Goal: Task Accomplishment & Management: Complete application form

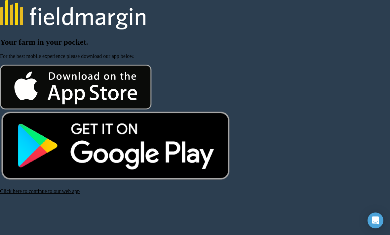
click at [17, 192] on link "Click here to continue to our web app" at bounding box center [40, 191] width 80 height 6
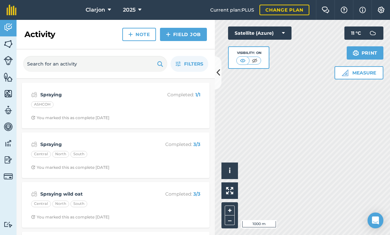
click at [4, 167] on link "Reporting" at bounding box center [8, 160] width 17 height 17
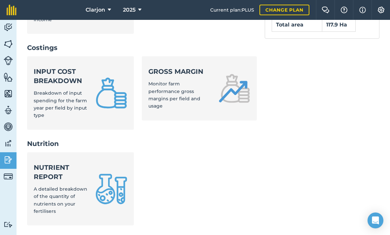
scroll to position [283, 0]
click at [46, 66] on div "Input cost breakdown Breakdown of input spending for the farm year per field by…" at bounding box center [61, 92] width 54 height 52
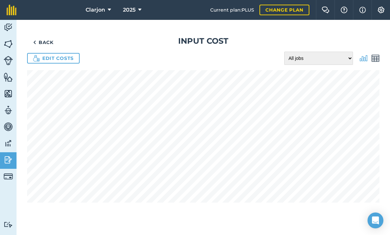
click at [11, 139] on img at bounding box center [8, 143] width 9 height 10
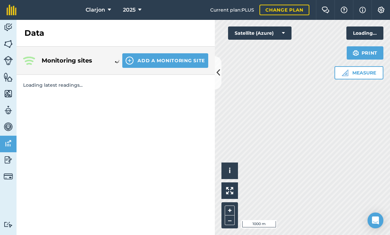
click at [5, 41] on img at bounding box center [8, 44] width 9 height 10
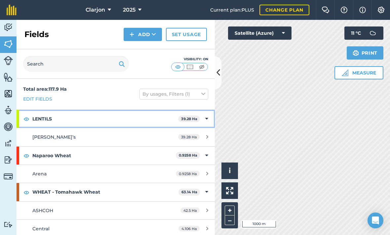
click at [178, 118] on strong "LENTILS" at bounding box center [105, 119] width 146 height 18
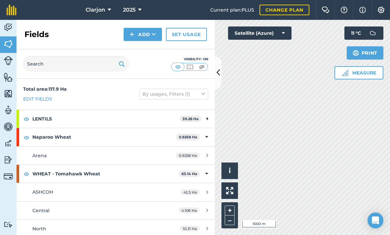
click at [12, 28] on img at bounding box center [8, 27] width 9 height 10
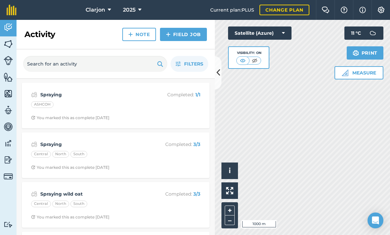
click at [191, 33] on link "Field Job" at bounding box center [183, 34] width 47 height 13
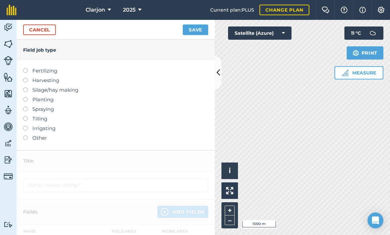
click at [156, 108] on label "Spraying" at bounding box center [115, 109] width 185 height 8
type input "Spraying"
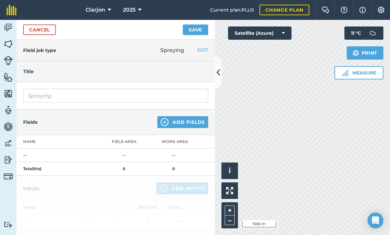
click at [181, 120] on button "Add Fields" at bounding box center [182, 122] width 51 height 12
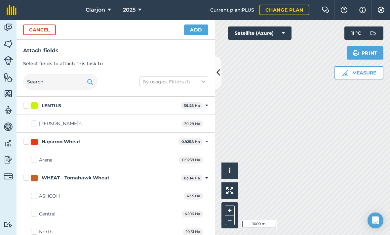
click at [165, 125] on div "[PERSON_NAME]’s 39.28 Ha" at bounding box center [116, 124] width 199 height 18
click at [151, 120] on div "[PERSON_NAME]’s 39.28 Ha" at bounding box center [116, 124] width 199 height 18
click at [58, 126] on div "[PERSON_NAME]’s" at bounding box center [60, 123] width 43 height 7
click at [35, 124] on input "[PERSON_NAME]’s" at bounding box center [33, 122] width 4 height 4
checkbox input "true"
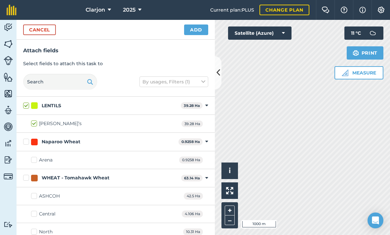
checkbox input "true"
click at [198, 30] on button "Add" at bounding box center [196, 29] width 24 height 11
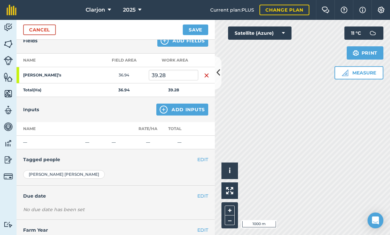
scroll to position [79, 0]
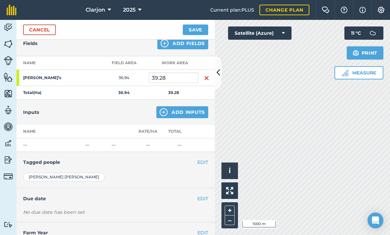
click at [193, 113] on button "Add Inputs" at bounding box center [182, 112] width 52 height 12
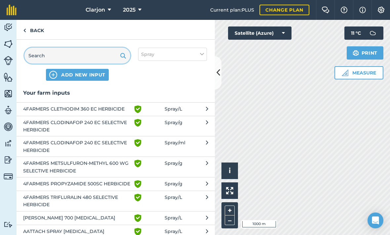
click at [99, 55] on input "text" at bounding box center [77, 56] width 106 height 16
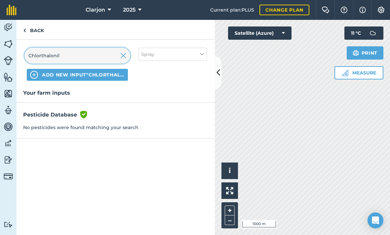
click at [88, 60] on input "Chlorthalonil" at bounding box center [77, 56] width 106 height 16
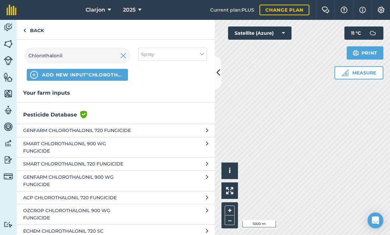
scroll to position [-1, 0]
click at [90, 56] on input "Chlorothalonil" at bounding box center [77, 56] width 106 height 16
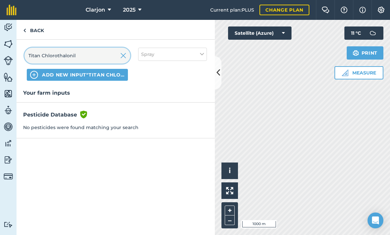
type input "Titan Chlorothalonil"
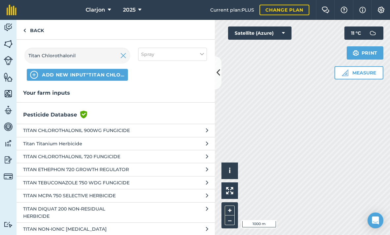
click at [202, 157] on button "TITAN CHLOROTHALONIL 720 FUNGICIDE" at bounding box center [116, 156] width 199 height 13
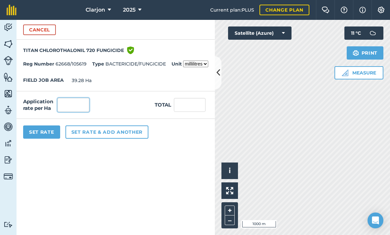
click at [78, 106] on input "text" at bounding box center [74, 105] width 32 height 14
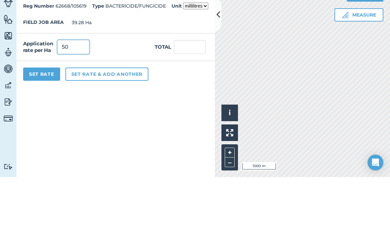
type input "500"
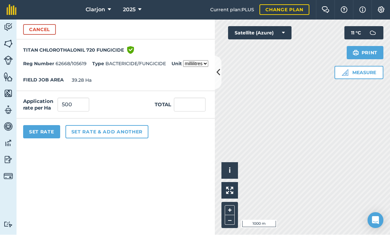
click at [46, 125] on button "Set Rate" at bounding box center [41, 131] width 37 height 13
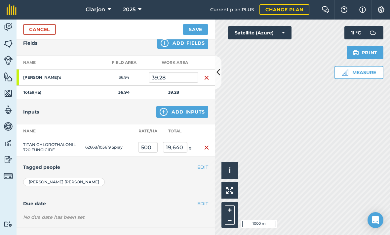
click at [171, 106] on button "Add Inputs" at bounding box center [182, 112] width 52 height 12
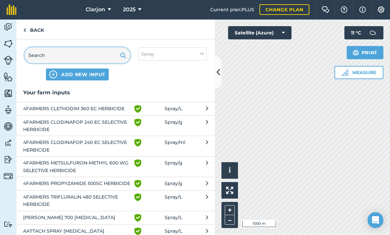
click at [86, 48] on input "text" at bounding box center [77, 56] width 106 height 16
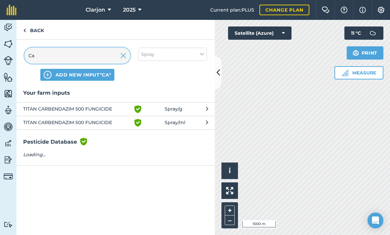
type input "C"
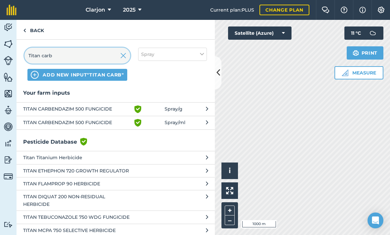
type input "Titan carbe"
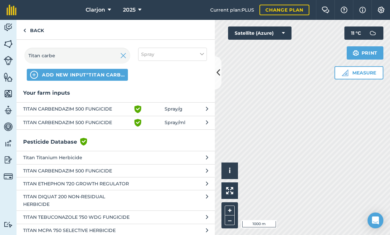
click at [153, 105] on span "Green shield with white tick" at bounding box center [149, 109] width 31 height 8
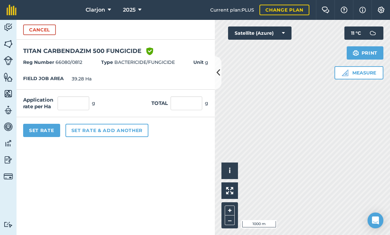
click at [203, 59] on strong "Unit" at bounding box center [199, 62] width 10 height 6
click at [206, 56] on div "Reg Number 66080/0812 Type BACTERICIDE/FUNGICIDE Unit g" at bounding box center [116, 62] width 199 height 13
click at [211, 56] on div "Reg Number 66080/0812 Type BACTERICIDE/FUNGICIDE Unit g" at bounding box center [116, 62] width 199 height 13
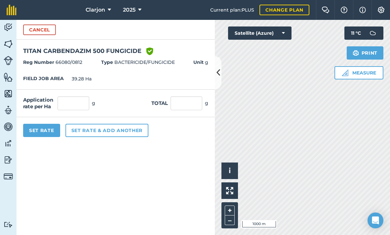
click at [44, 24] on button "Cancel" at bounding box center [39, 29] width 33 height 11
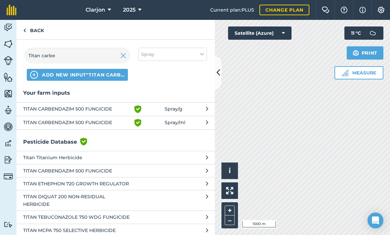
click at [118, 119] on span "TITAN CARBENDAZIM 500 FUNGICIDE" at bounding box center [77, 123] width 108 height 8
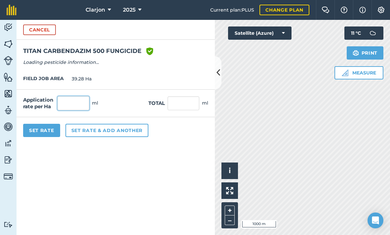
click at [79, 96] on input "text" at bounding box center [74, 103] width 32 height 14
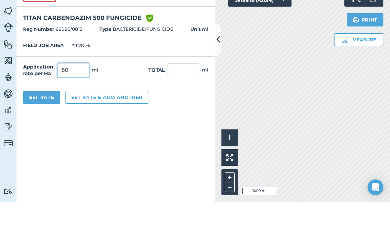
type input "500"
click at [49, 124] on button "Set Rate" at bounding box center [41, 130] width 37 height 13
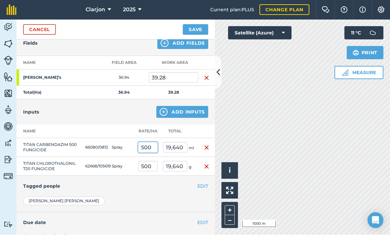
click at [149, 142] on input "500" at bounding box center [148, 147] width 20 height 11
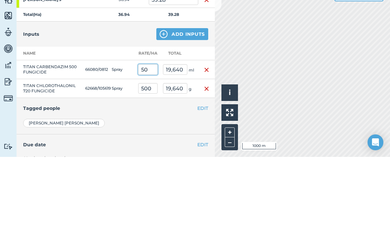
type input "5"
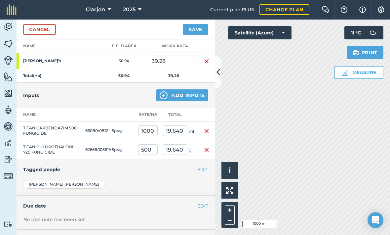
scroll to position [102, 0]
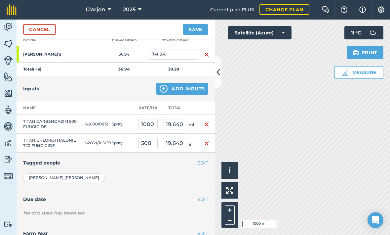
click at [208, 140] on img "button" at bounding box center [206, 144] width 5 height 8
type input "1,000"
type input "39,280"
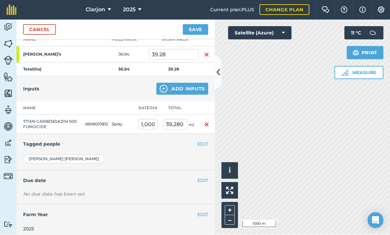
scroll to position [84, 0]
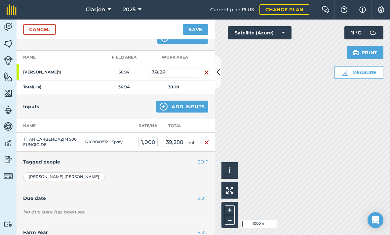
click at [170, 101] on button "Add Inputs" at bounding box center [182, 107] width 52 height 12
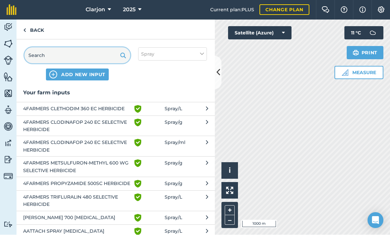
click at [85, 48] on input "text" at bounding box center [77, 56] width 106 height 16
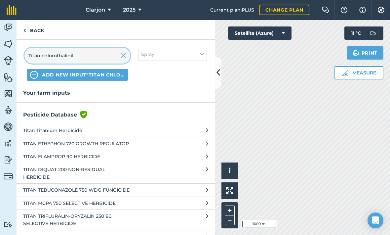
scroll to position [0, 0]
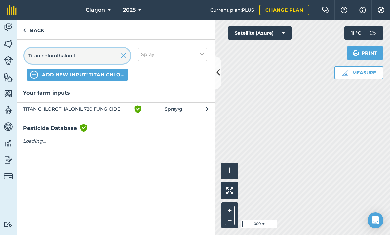
type input "Titan chlorothalonil"
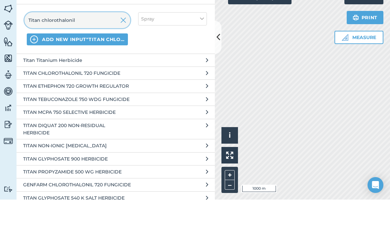
scroll to position [62, 0]
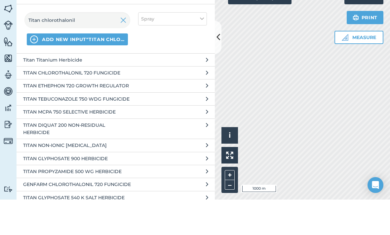
click at [204, 89] on button "Titan Titanium Herbicide" at bounding box center [116, 95] width 199 height 13
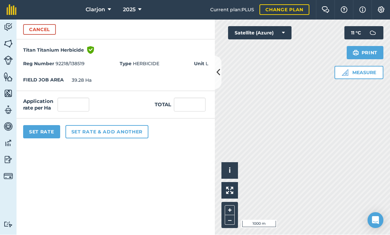
click at [42, 24] on button "Cancel" at bounding box center [39, 29] width 33 height 11
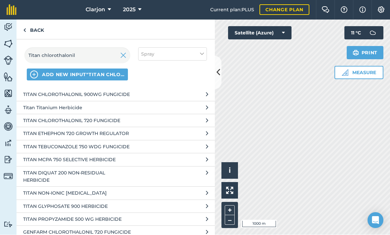
scroll to position [50, 0]
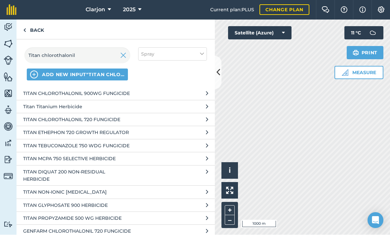
click at [208, 113] on button "TITAN CHLOROTHALONIL 720 FUNGICIDE" at bounding box center [116, 119] width 199 height 13
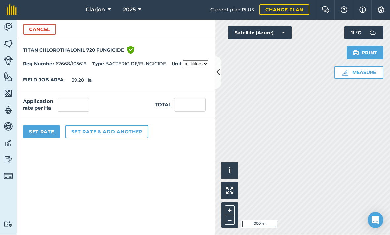
click at [198, 61] on select "millilitres litres" at bounding box center [195, 64] width 25 height 7
select select "LITRES"
click at [76, 98] on input "text" at bounding box center [74, 105] width 32 height 14
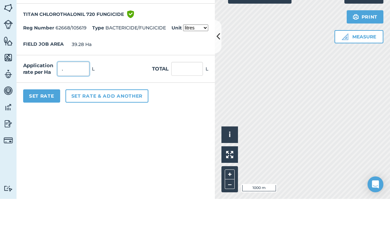
type input ".5"
click at [47, 125] on button "Set Rate" at bounding box center [41, 131] width 37 height 13
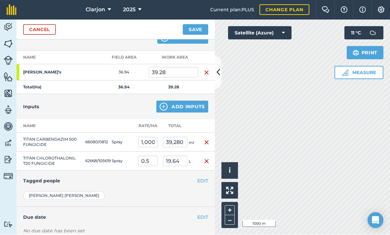
scroll to position [85, 0]
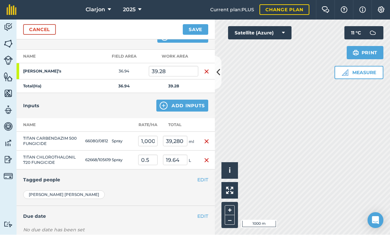
click at [176, 100] on button "Add Inputs" at bounding box center [182, 106] width 52 height 12
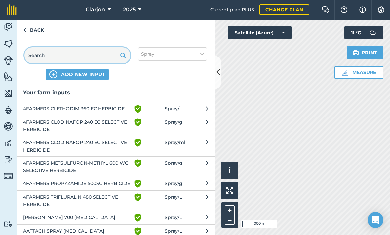
click at [98, 48] on input "text" at bounding box center [77, 56] width 106 height 16
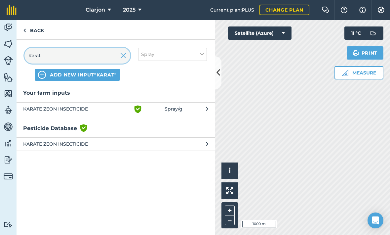
type input "Karate"
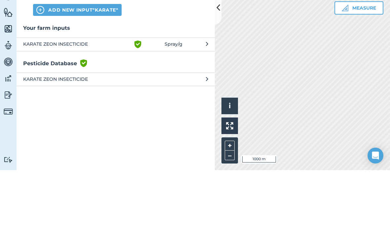
click at [189, 137] on button "KARATE ZEON INSECTICIDE" at bounding box center [116, 143] width 199 height 13
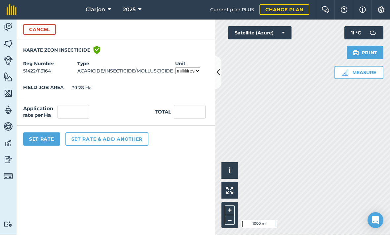
click at [191, 68] on select "millilitres grams litres" at bounding box center [187, 71] width 25 height 7
click at [73, 105] on input "text" at bounding box center [74, 112] width 32 height 14
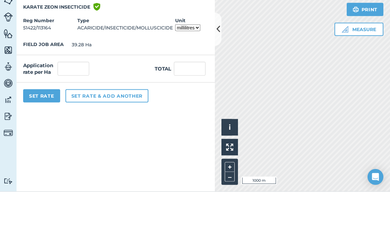
click at [188, 68] on select "millilitres grams litres" at bounding box center [187, 71] width 25 height 7
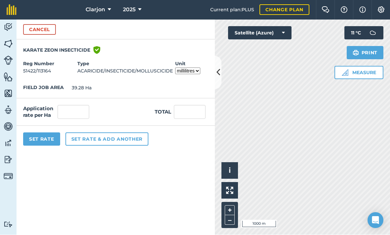
select select "LITRES"
click at [78, 105] on input "text" at bounding box center [74, 112] width 32 height 14
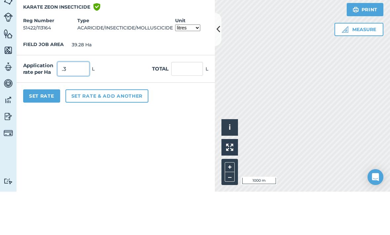
type input ".36"
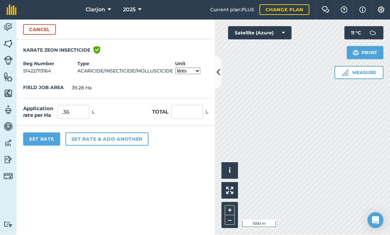
click at [46, 133] on button "Set Rate" at bounding box center [41, 139] width 37 height 13
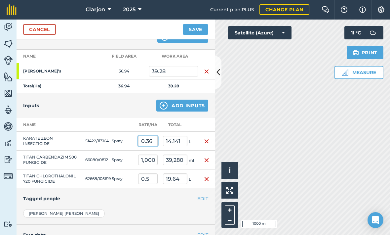
click at [144, 136] on input "0.36" at bounding box center [148, 141] width 20 height 11
type input "0.036"
click at [196, 24] on button "Save" at bounding box center [195, 29] width 25 height 11
type input "1.414"
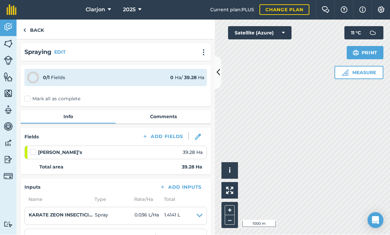
click at [4, 155] on img at bounding box center [8, 160] width 9 height 10
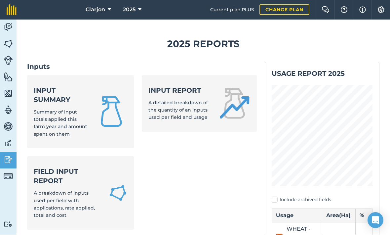
click at [53, 86] on strong "Input summary" at bounding box center [61, 95] width 54 height 19
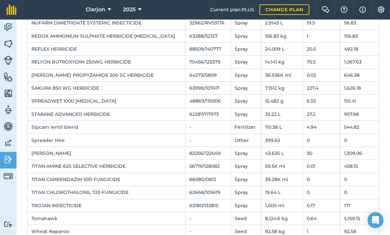
scroll to position [371, 0]
click at [320, 173] on td "0" at bounding box center [321, 179] width 37 height 13
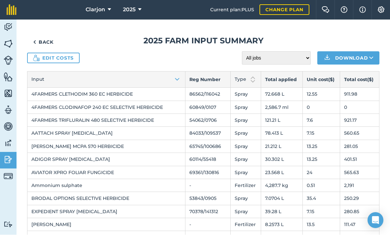
scroll to position [0, 0]
click at [48, 53] on link "Edit costs" at bounding box center [53, 58] width 53 height 11
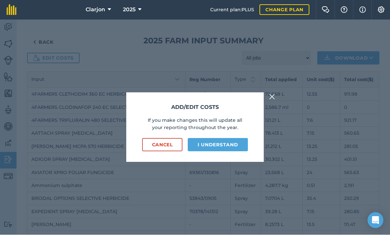
click at [236, 138] on button "I understand" at bounding box center [218, 144] width 60 height 13
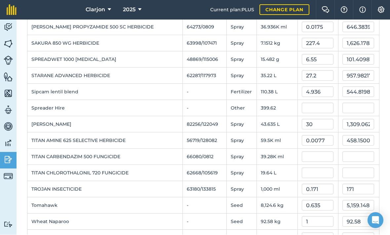
scroll to position [499, 0]
click at [317, 152] on input "text" at bounding box center [318, 157] width 32 height 11
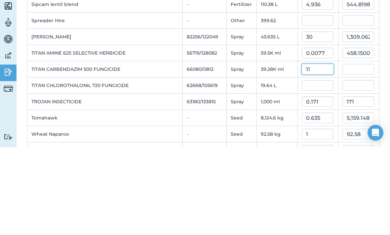
type input "11"
click at [302, 168] on input "text" at bounding box center [318, 173] width 32 height 11
type input "432,080"
click at [312, 152] on input "11" at bounding box center [318, 157] width 32 height 11
type input "1"
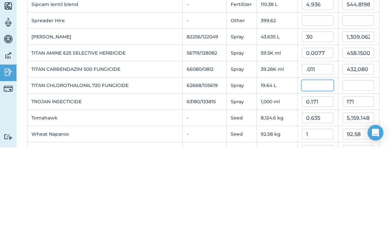
click at [325, 168] on input "text" at bounding box center [318, 173] width 32 height 11
type input "0.011"
type input "432.08"
type input "0.011"
click at [329, 152] on input "0.011" at bounding box center [318, 157] width 32 height 11
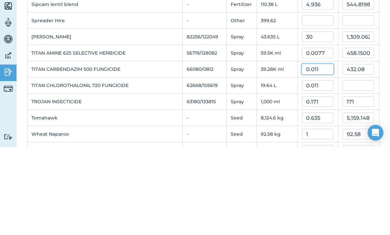
type input "0.21603999999999998"
click at [329, 168] on input "0.011" at bounding box center [318, 173] width 32 height 11
click at [324, 152] on input "0.011" at bounding box center [318, 157] width 32 height 11
type input "11"
type input "216.04000000000002"
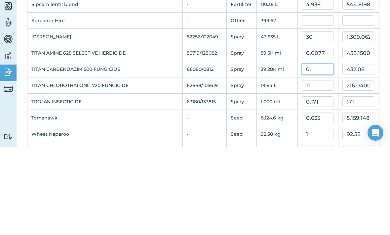
type input "0"
type input "1"
click at [313, 168] on input "11" at bounding box center [318, 173] width 32 height 11
type input "0.0121"
type input "475.288"
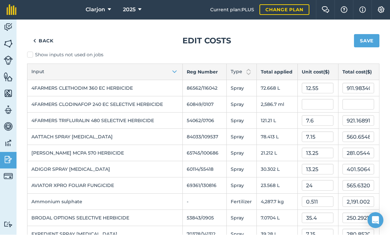
scroll to position [0, 0]
click at [376, 34] on button "Save" at bounding box center [366, 40] width 25 height 13
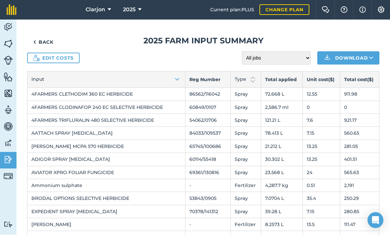
click at [11, 155] on img at bounding box center [8, 160] width 9 height 10
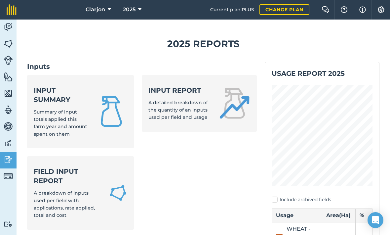
click at [62, 86] on strong "Input summary" at bounding box center [61, 95] width 54 height 19
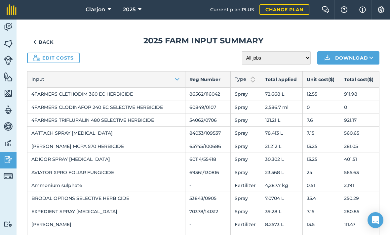
click at [7, 22] on img at bounding box center [8, 27] width 9 height 10
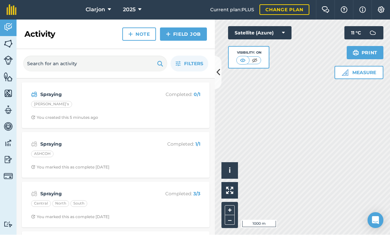
click at [102, 91] on strong "Spraying" at bounding box center [92, 94] width 105 height 7
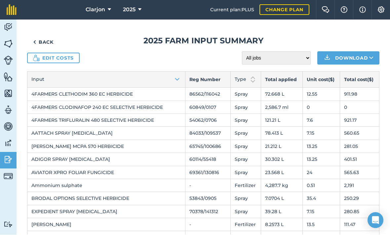
click at [35, 38] on img at bounding box center [34, 42] width 3 height 8
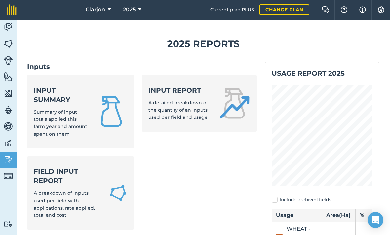
click at [11, 39] on img at bounding box center [8, 44] width 9 height 10
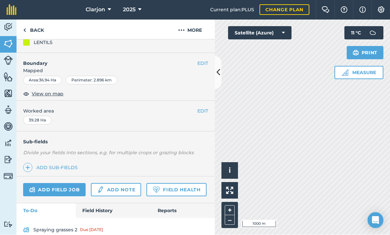
scroll to position [80, 0]
click at [117, 204] on link "Field History" at bounding box center [113, 211] width 75 height 15
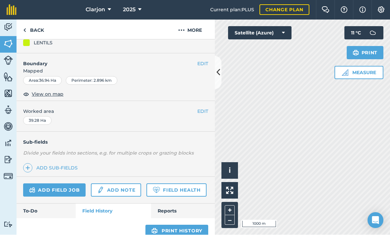
click at [125, 184] on link "Add note" at bounding box center [116, 190] width 50 height 13
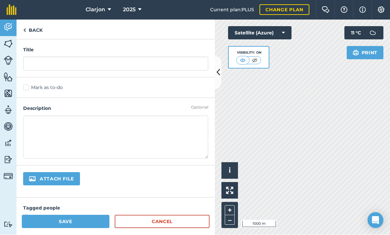
click at [38, 20] on link "Back" at bounding box center [33, 30] width 33 height 20
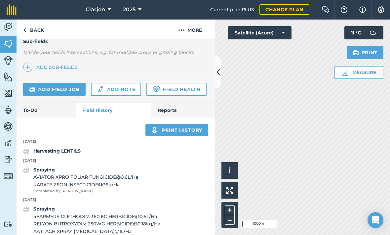
scroll to position [181, 0]
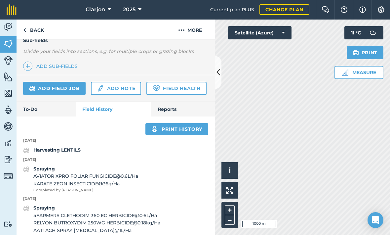
click at [40, 76] on div "Add field job Add note Field Health" at bounding box center [116, 88] width 199 height 27
click at [28, 102] on link "To-Do" at bounding box center [46, 109] width 59 height 15
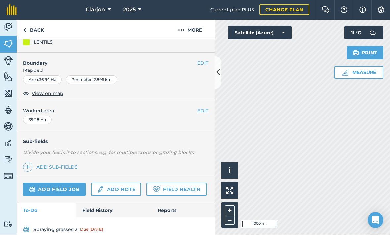
scroll to position [80, 0]
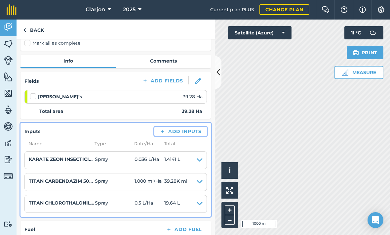
scroll to position [58, 0]
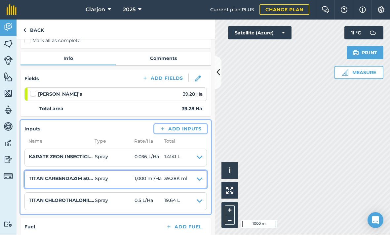
click at [175, 175] on span "39.28K ml" at bounding box center [175, 179] width 23 height 9
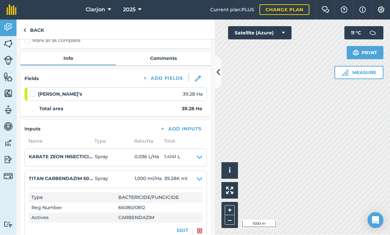
click at [181, 227] on button "EDIT" at bounding box center [183, 230] width 12 height 7
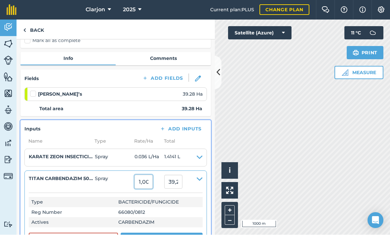
click at [150, 175] on input "1,000" at bounding box center [144, 182] width 18 height 14
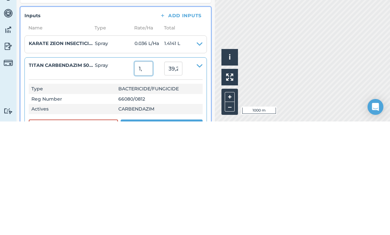
type input "1"
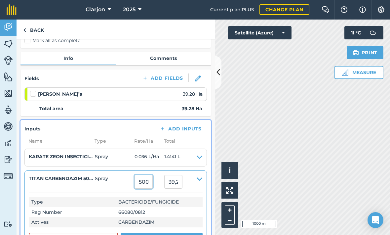
type input "500"
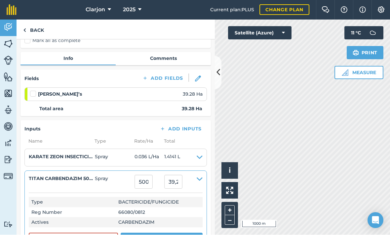
type input "19,640"
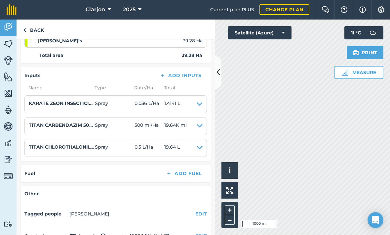
scroll to position [121, 0]
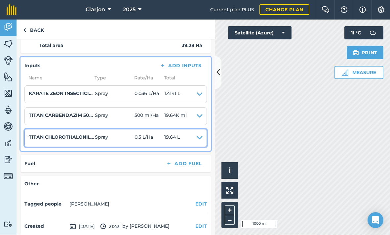
click at [181, 134] on summary "TITAN CHLOROTHALONIL 720 FUNGICIDE Spray 0.5 L / Ha 19.64 L" at bounding box center [116, 138] width 174 height 9
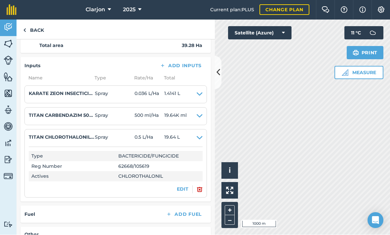
click at [182, 186] on button "EDIT" at bounding box center [183, 189] width 12 height 7
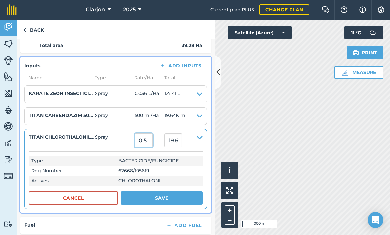
click at [149, 134] on input "0.5" at bounding box center [144, 141] width 18 height 14
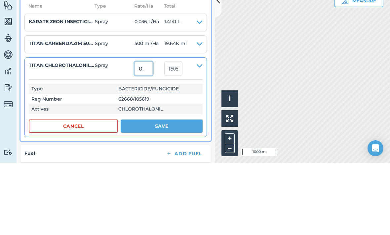
type input "0"
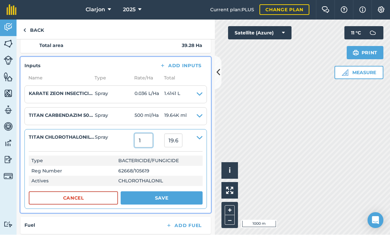
type input "1"
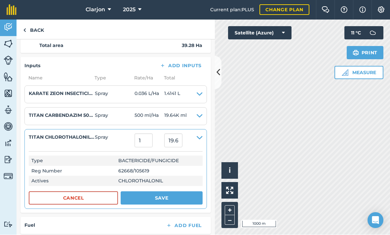
click at [176, 192] on button "Save" at bounding box center [162, 198] width 82 height 13
type input "39.28"
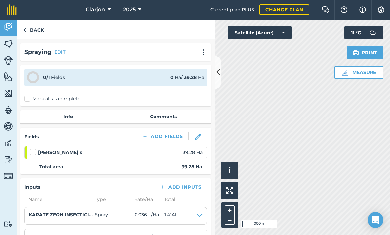
scroll to position [0, 0]
click at [34, 84] on div "Spraying EDIT 0 / 1 Fields 0 Ha / 39.28 [PERSON_NAME] all as complete Info Comm…" at bounding box center [116, 137] width 199 height 195
click at [32, 96] on label "Mark all as complete" at bounding box center [52, 99] width 56 height 7
click at [29, 96] on input "Mark all as complete" at bounding box center [26, 98] width 4 height 4
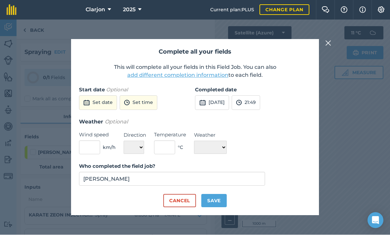
click at [229, 96] on button "[DATE]" at bounding box center [212, 103] width 34 height 15
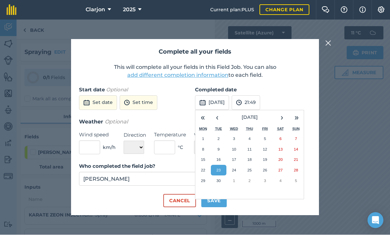
click at [264, 168] on abbr "26" at bounding box center [265, 170] width 4 height 4
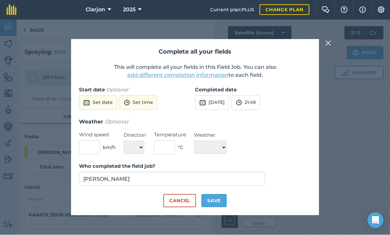
click at [221, 194] on button "Save" at bounding box center [213, 200] width 25 height 13
checkbox input "true"
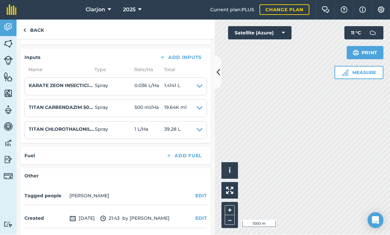
scroll to position [140, 0]
click at [10, 138] on img at bounding box center [8, 143] width 9 height 10
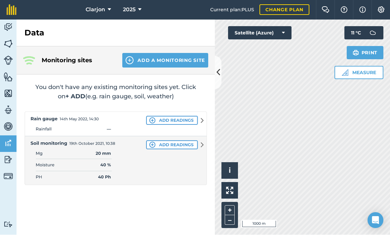
click at [7, 155] on img at bounding box center [8, 160] width 9 height 10
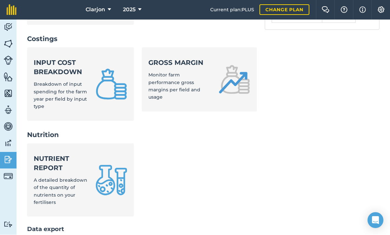
scroll to position [291, 0]
click at [106, 48] on link "Input cost breakdown Breakdown of input spending for the farm year per field by…" at bounding box center [80, 84] width 107 height 73
